Goal: Transaction & Acquisition: Purchase product/service

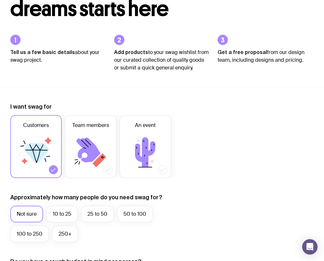
scroll to position [74, 0]
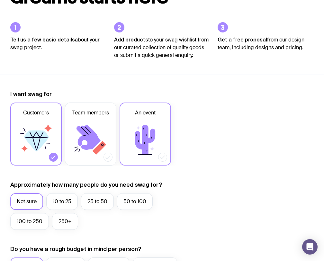
click at [159, 130] on icon at bounding box center [145, 140] width 39 height 39
click at [0, 0] on input "An event" at bounding box center [0, 0] width 0 height 0
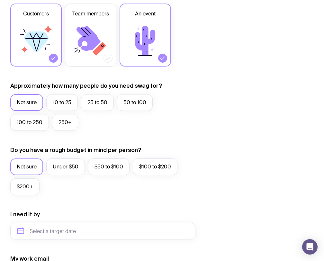
scroll to position [175, 0]
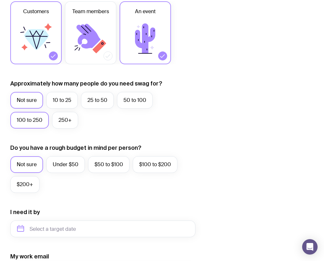
click at [48, 114] on div "100 to 250" at bounding box center [29, 120] width 39 height 17
click at [62, 120] on label "250+" at bounding box center [65, 120] width 26 height 17
click at [0, 0] on input "250+" at bounding box center [0, 0] width 0 height 0
click at [23, 121] on label "100 to 250" at bounding box center [29, 120] width 39 height 17
click at [0, 0] on input "100 to 250" at bounding box center [0, 0] width 0 height 0
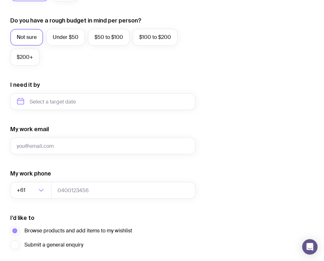
scroll to position [304, 0]
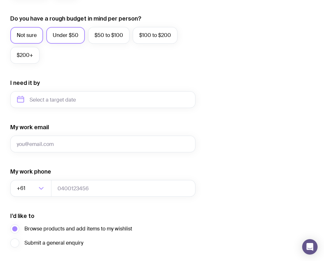
click at [66, 35] on label "Under $50" at bounding box center [65, 35] width 39 height 17
click at [0, 0] on input "Under $50" at bounding box center [0, 0] width 0 height 0
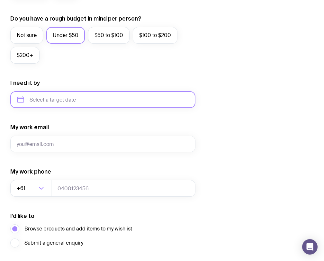
click at [49, 103] on input "text" at bounding box center [102, 99] width 185 height 17
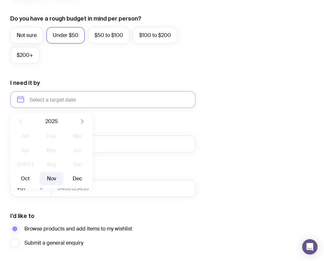
click at [53, 175] on button "Nov" at bounding box center [51, 178] width 23 height 13
type input "[DATE]"
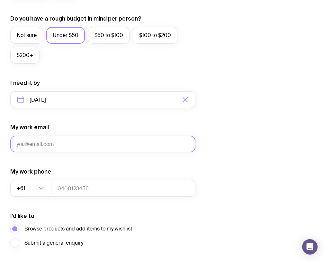
click at [53, 140] on input "My work email" at bounding box center [102, 144] width 185 height 17
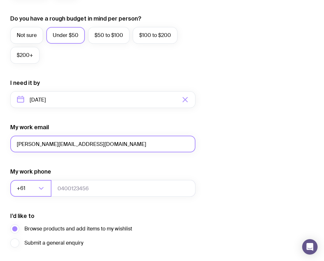
type input "[PERSON_NAME][EMAIL_ADDRESS][DOMAIN_NAME]"
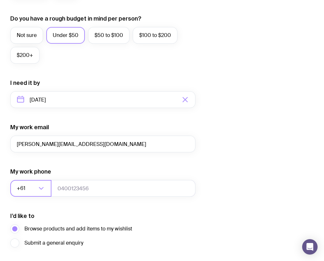
click at [39, 193] on div "Loading..." at bounding box center [44, 188] width 14 height 17
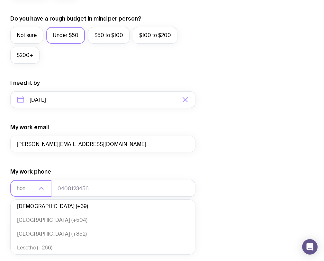
scroll to position [0, 0]
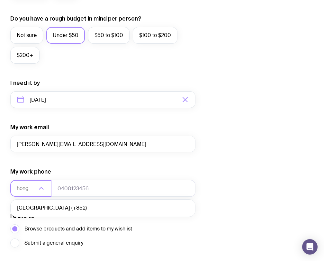
click at [50, 206] on li "[GEOGRAPHIC_DATA] (+852)" at bounding box center [103, 208] width 185 height 14
type input "hong"
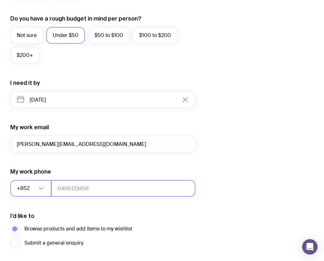
click at [94, 187] on input "tel" at bounding box center [123, 188] width 144 height 17
type input "61129453"
click at [279, 172] on div "I want swag for Customers Team members An event Approximately how many people d…" at bounding box center [162, 70] width 304 height 420
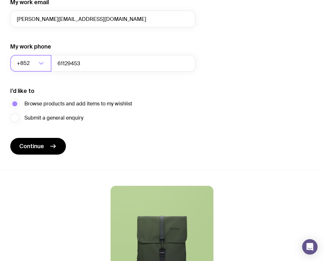
scroll to position [433, 0]
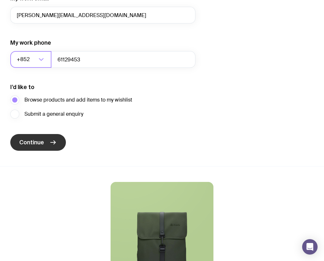
click at [34, 146] on button "Continue" at bounding box center [38, 142] width 56 height 17
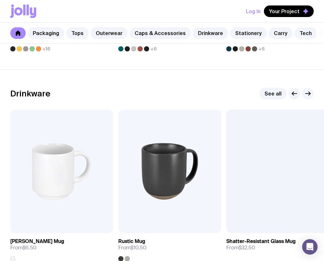
scroll to position [897, 0]
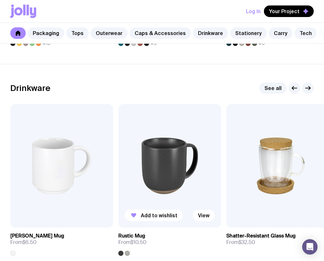
click at [194, 116] on img at bounding box center [169, 165] width 103 height 123
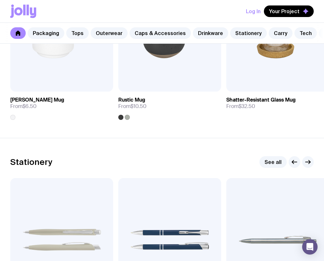
scroll to position [1072, 0]
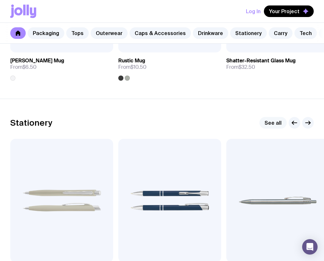
click at [273, 124] on link "See all" at bounding box center [273, 123] width 27 height 12
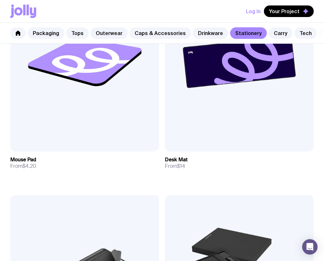
scroll to position [2441, 0]
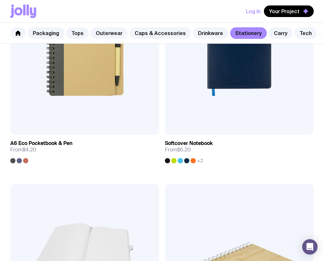
scroll to position [1072, 0]
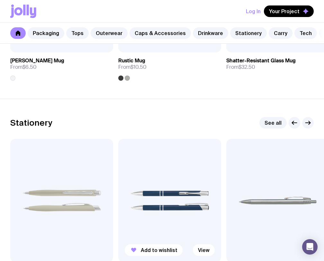
click at [170, 158] on img at bounding box center [169, 200] width 103 height 123
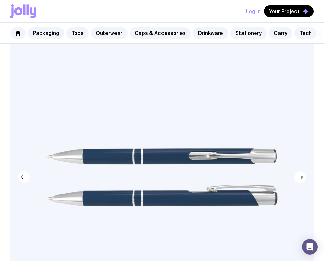
scroll to position [210, 0]
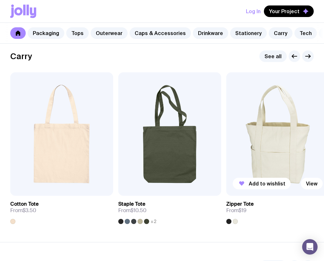
scroll to position [1347, 0]
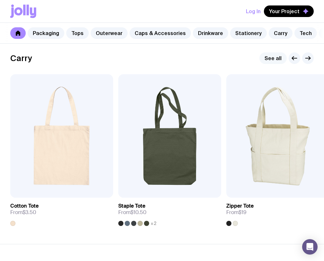
click at [269, 55] on link "See all" at bounding box center [273, 58] width 27 height 12
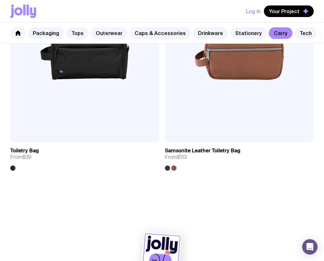
scroll to position [3864, 0]
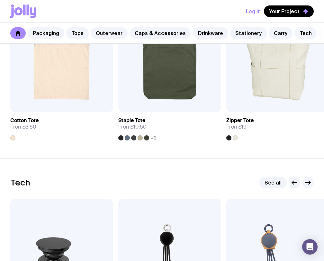
scroll to position [1434, 0]
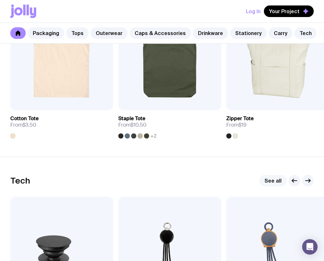
click at [270, 177] on link "See all" at bounding box center [273, 181] width 27 height 12
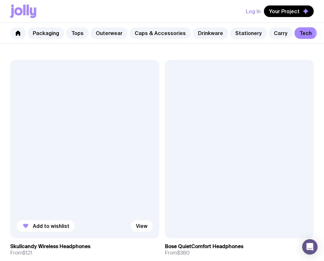
scroll to position [3181, 0]
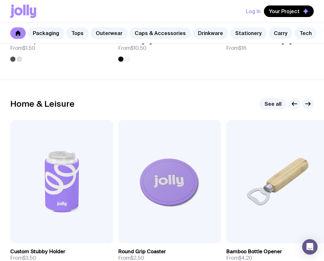
scroll to position [1724, 0]
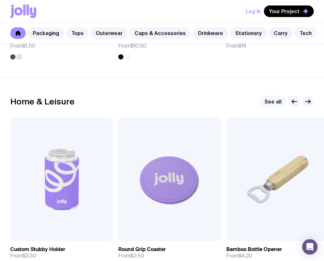
click at [273, 103] on link "See all" at bounding box center [273, 102] width 27 height 12
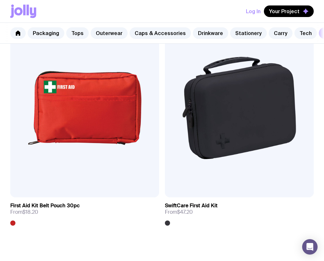
scroll to position [3631, 0]
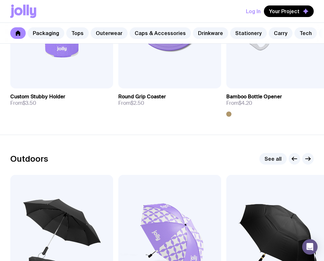
scroll to position [1881, 0]
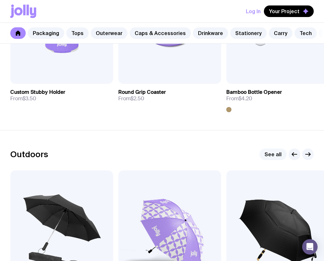
click at [278, 155] on link "See all" at bounding box center [273, 155] width 27 height 12
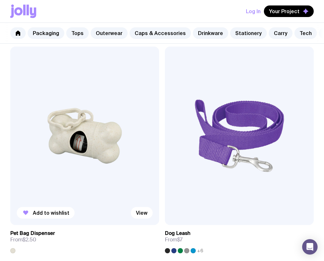
scroll to position [2002, 0]
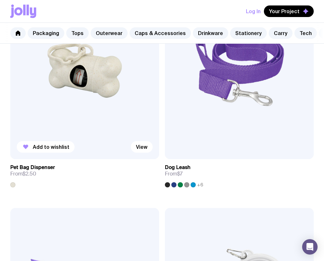
click at [118, 90] on img at bounding box center [84, 70] width 149 height 179
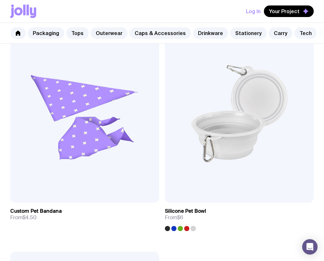
scroll to position [2187, 0]
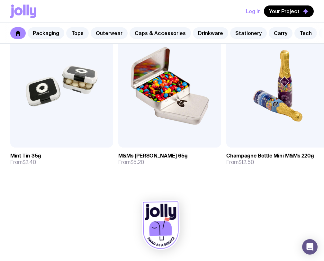
scroll to position [2241, 0]
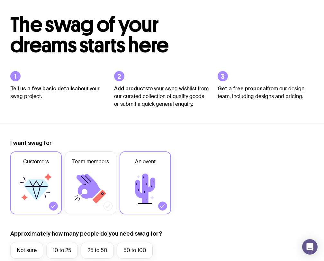
scroll to position [27, 0]
